Goal: Information Seeking & Learning: Find contact information

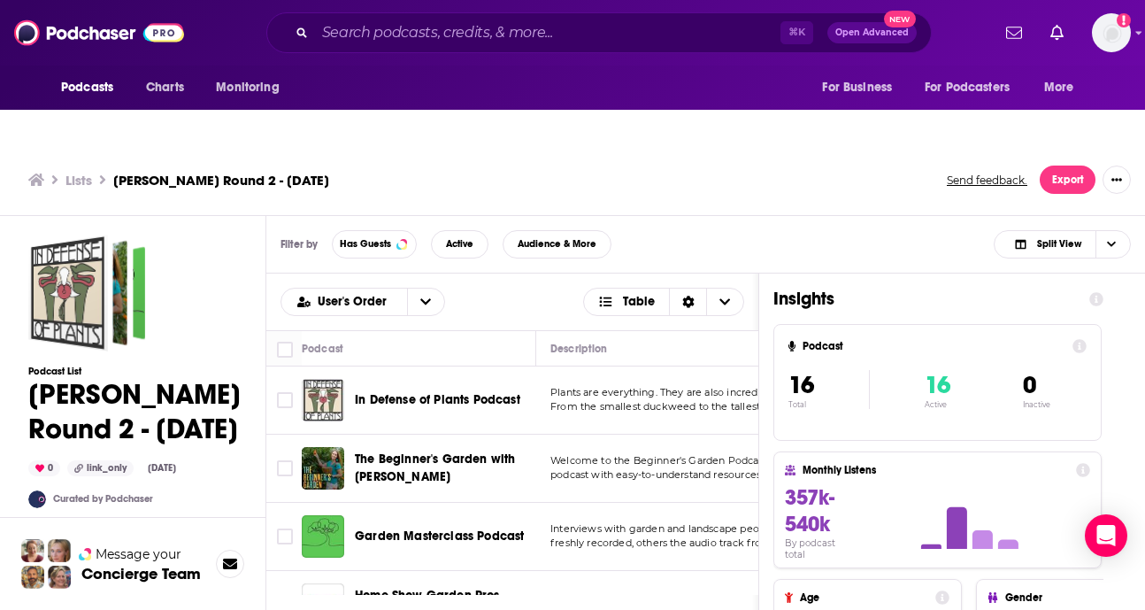
scroll to position [2941, 0]
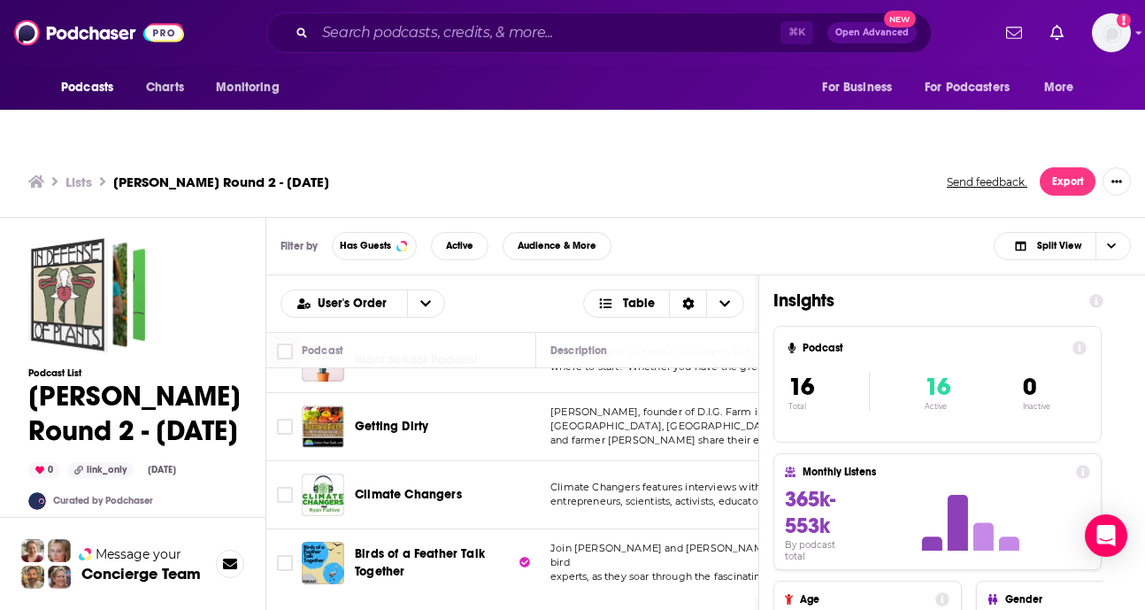
scroll to position [5, 0]
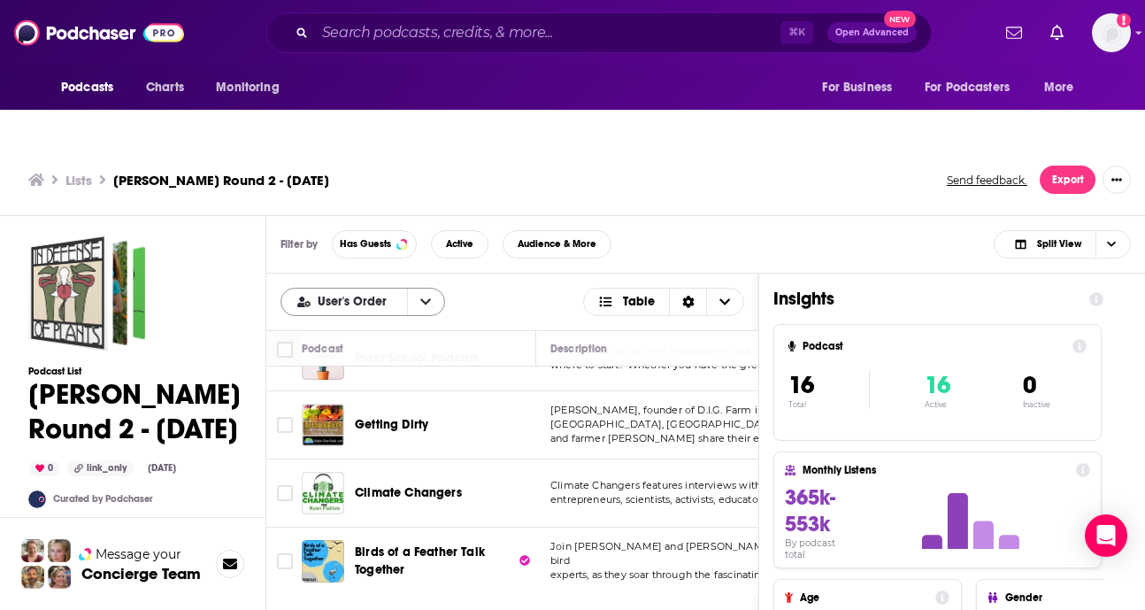
click at [432, 288] on button "open menu" at bounding box center [425, 301] width 37 height 27
click at [375, 356] on span "Alphabetical" at bounding box center [374, 361] width 114 height 10
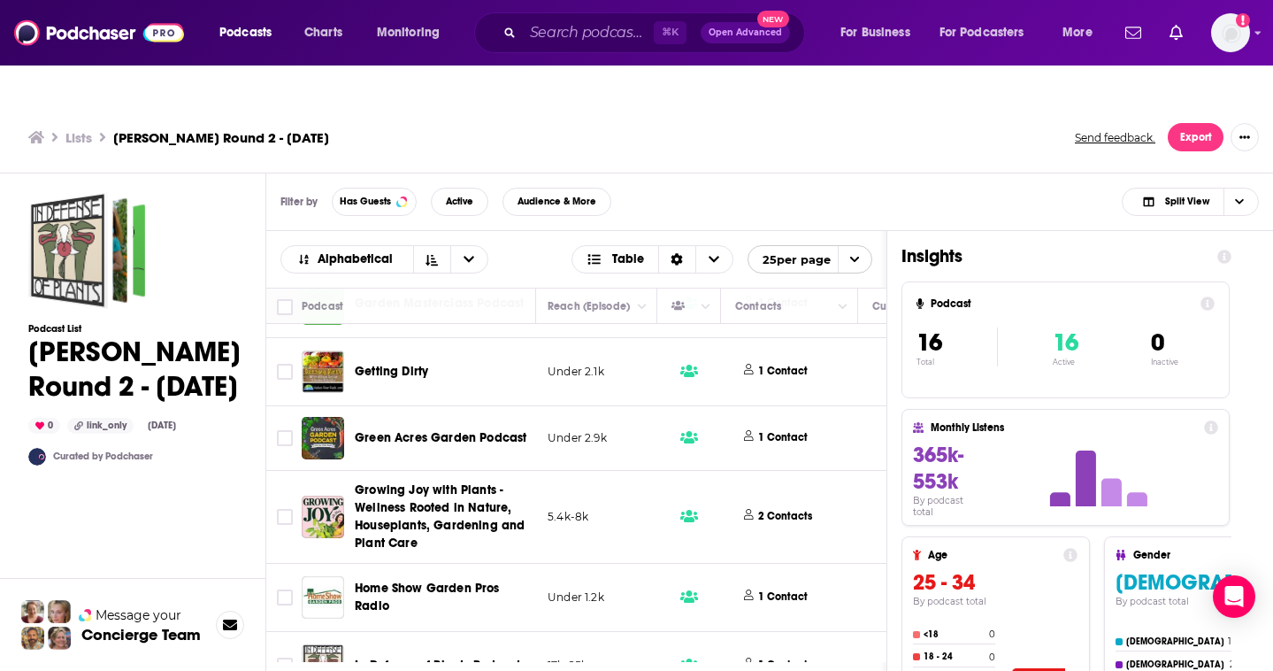
scroll to position [190, 679]
click at [792, 430] on p "1 Contact" at bounding box center [781, 437] width 50 height 15
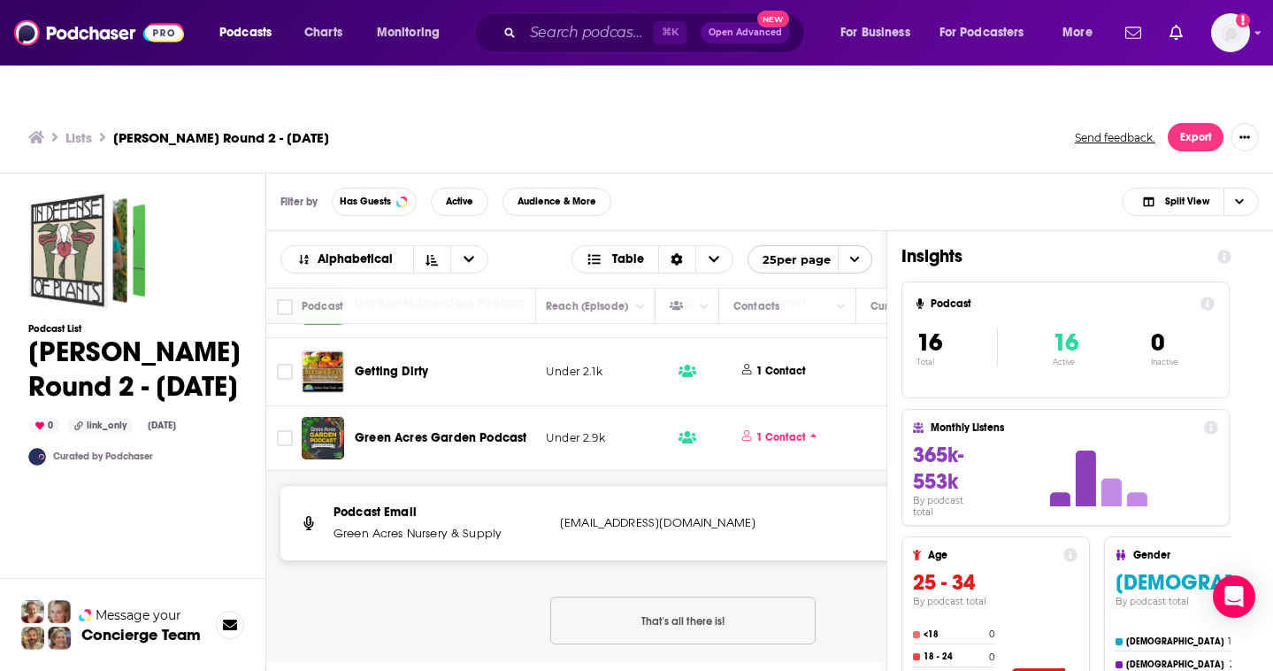
drag, startPoint x: 564, startPoint y: 488, endPoint x: 793, endPoint y: 487, distance: 229.2
click at [793, 514] on p "[EMAIL_ADDRESS][DOMAIN_NAME]" at bounding box center [677, 523] width 234 height 18
copy p "[EMAIL_ADDRESS][DOMAIN_NAME]"
